Goal: Check status: Check status

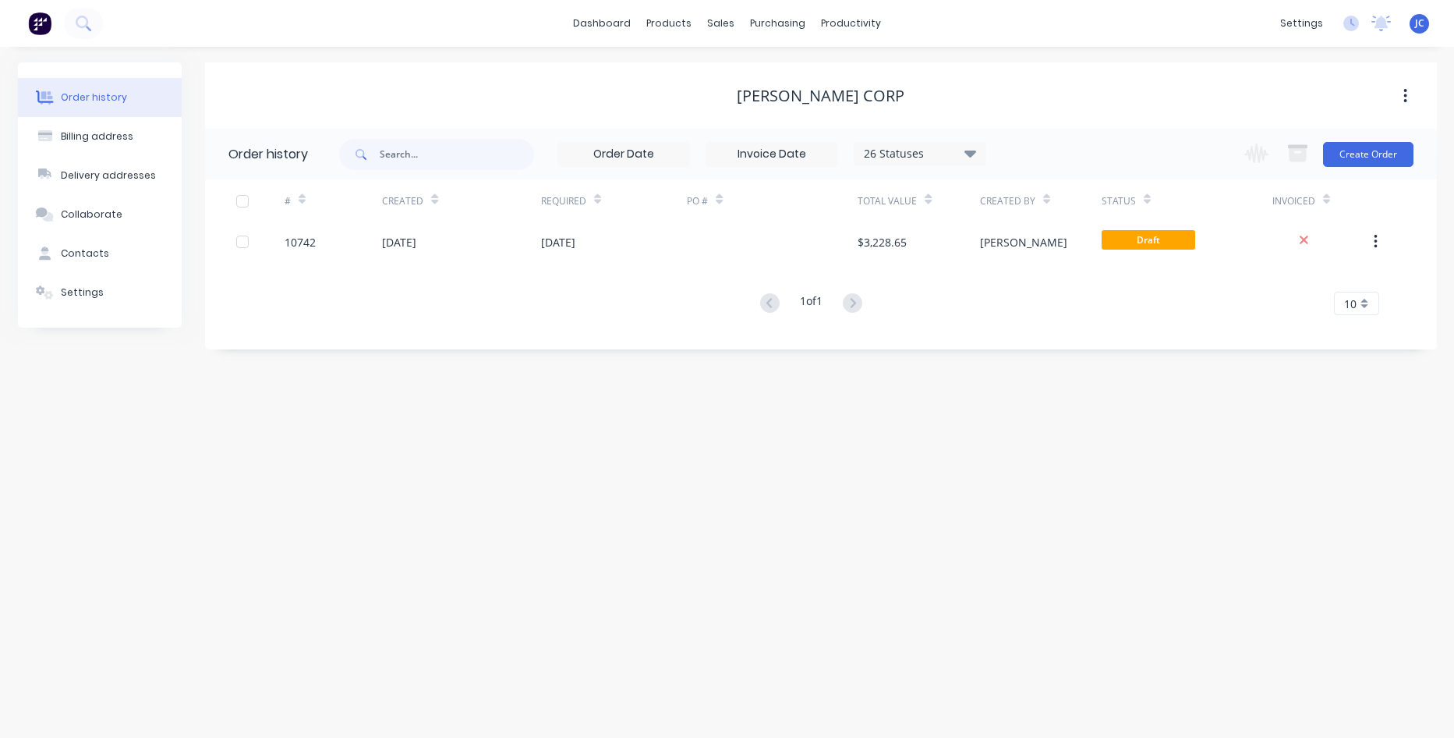
click at [314, 250] on div "10742" at bounding box center [333, 241] width 97 height 39
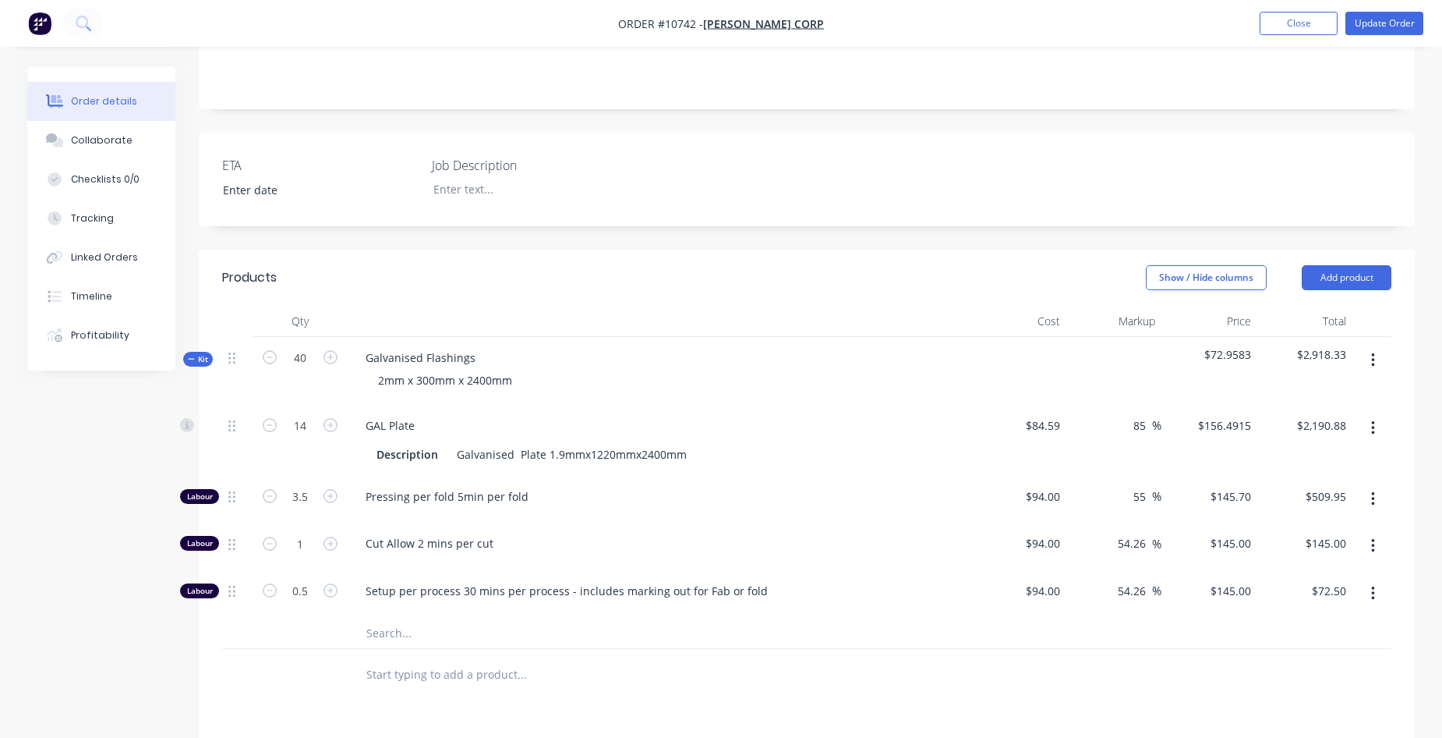
scroll to position [312, 0]
